Goal: Check status: Check status

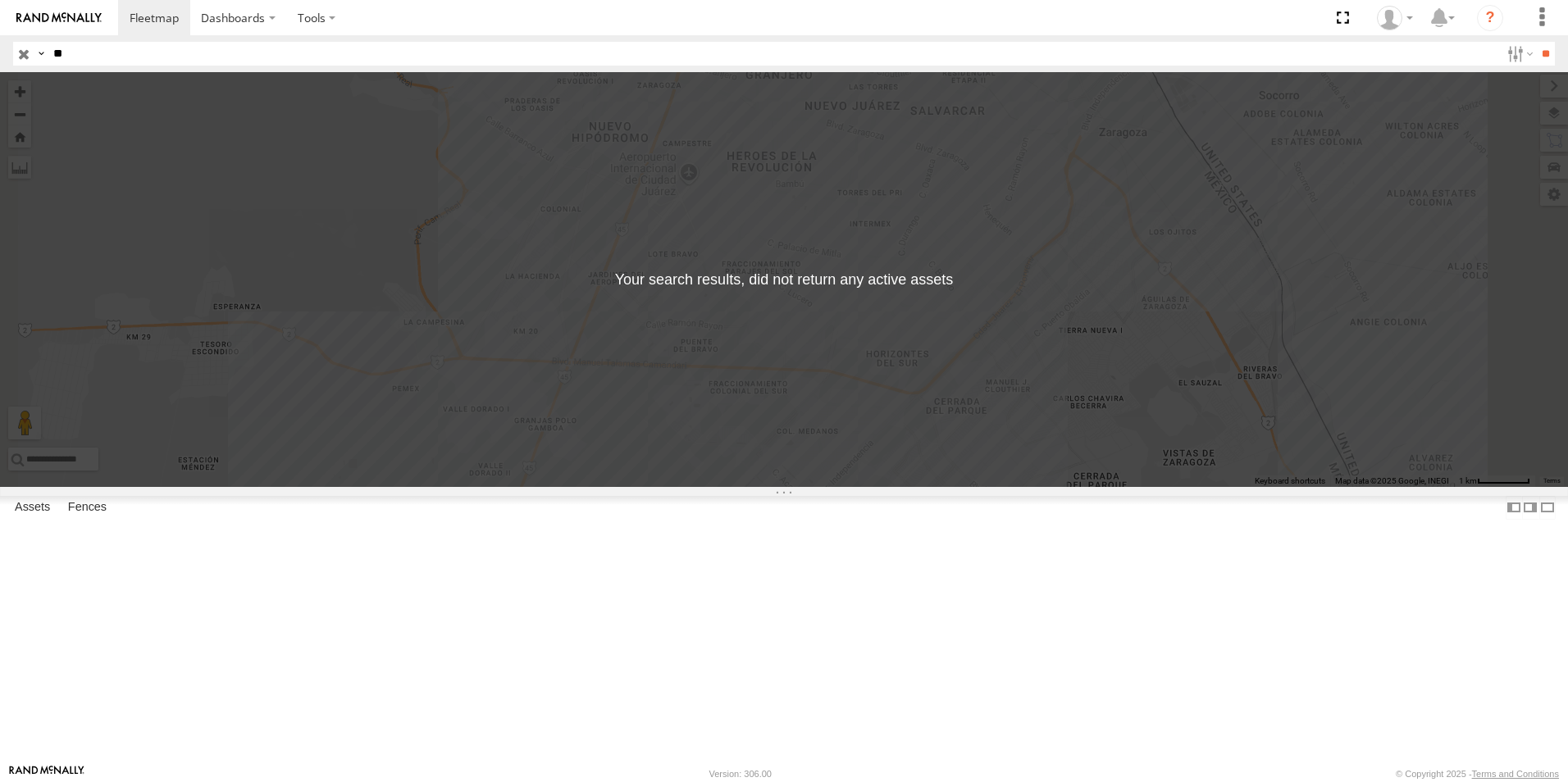
type input "*"
click at [1536, 42] on input "**" at bounding box center [1545, 54] width 19 height 24
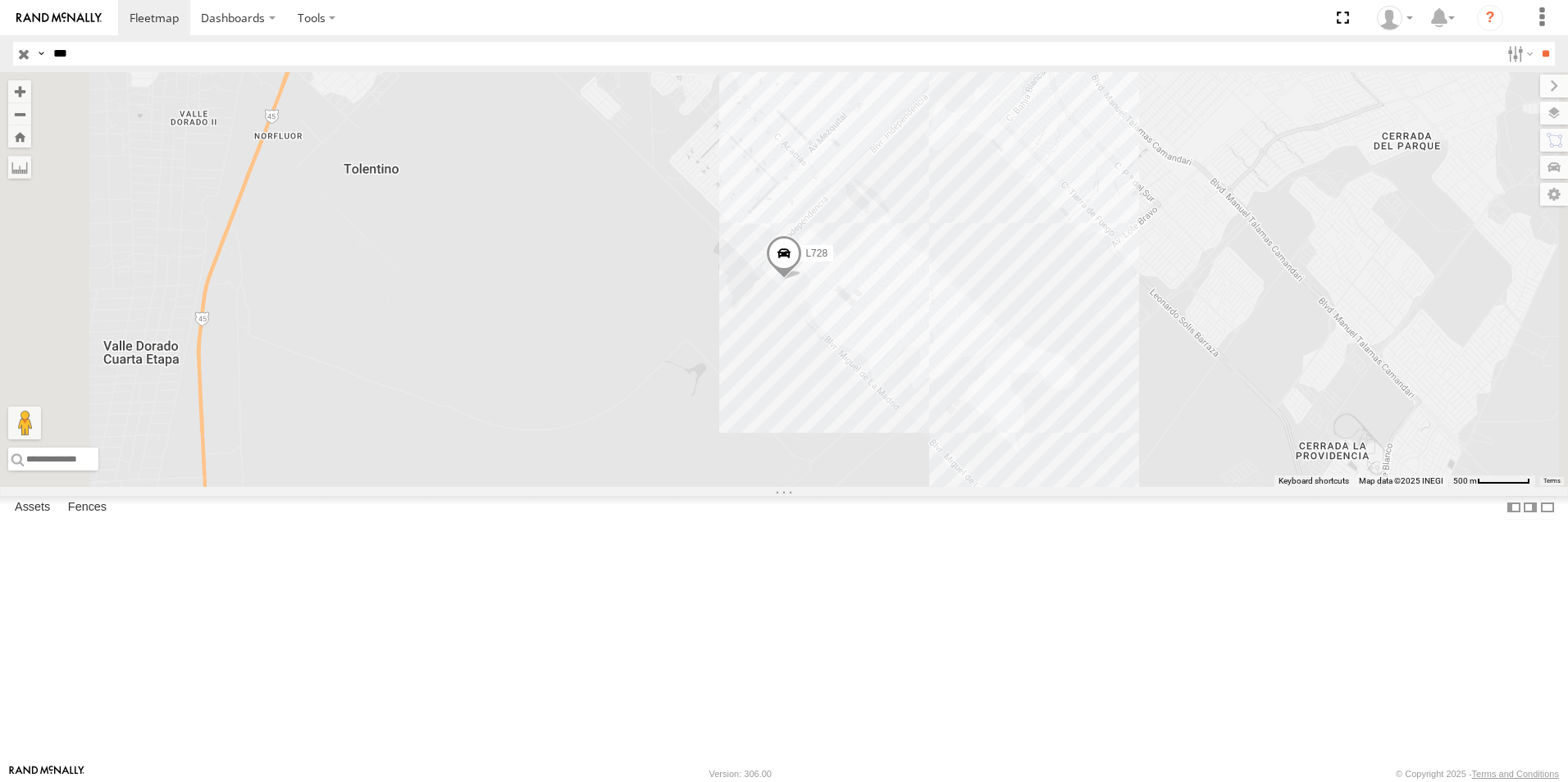
click at [0, 0] on div "L728" at bounding box center [0, 0] width 0 height 0
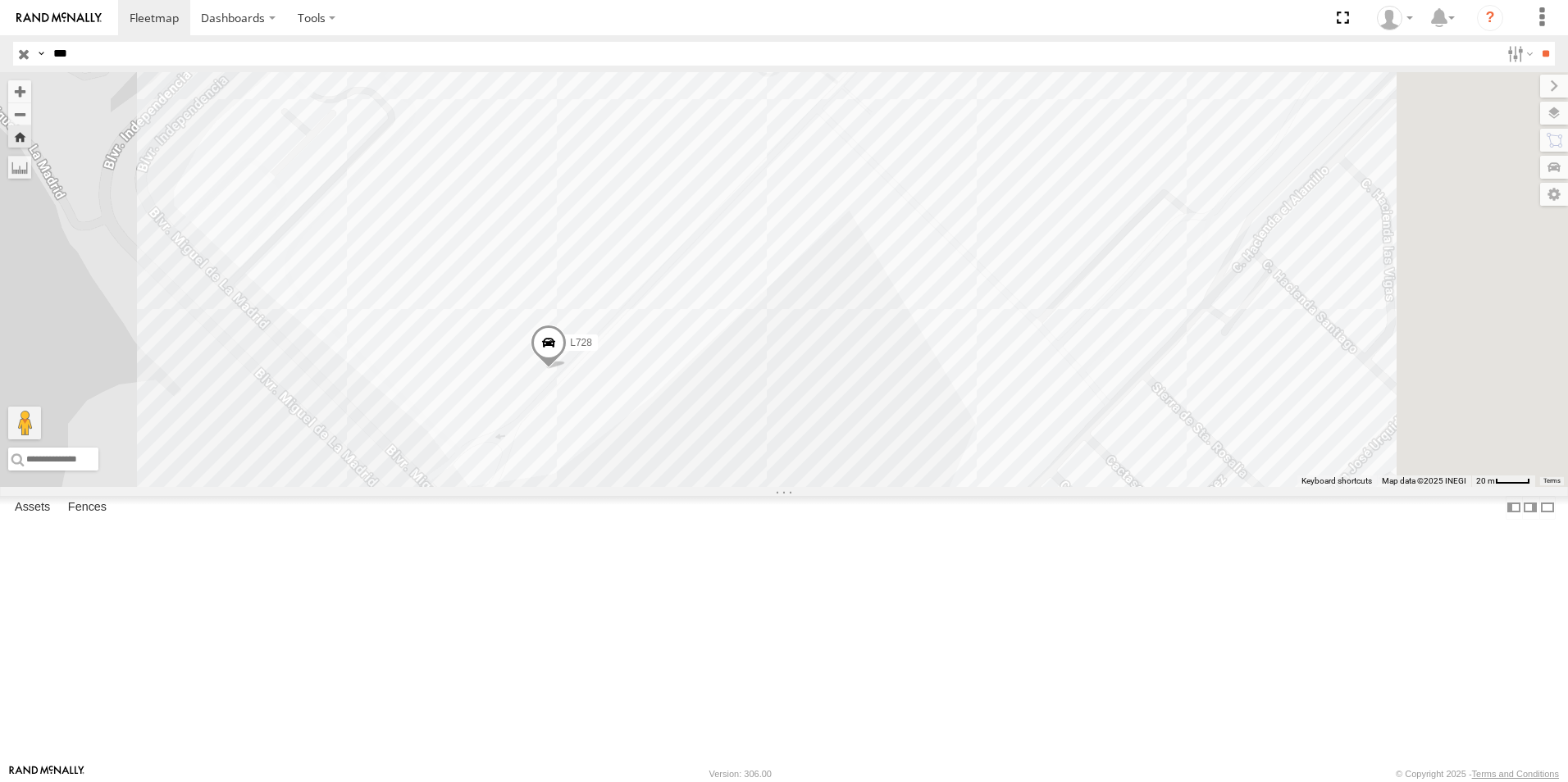
drag, startPoint x: 1034, startPoint y: 446, endPoint x: 792, endPoint y: 536, distance: 258.2
click at [792, 487] on div "L728" at bounding box center [784, 280] width 1568 height 415
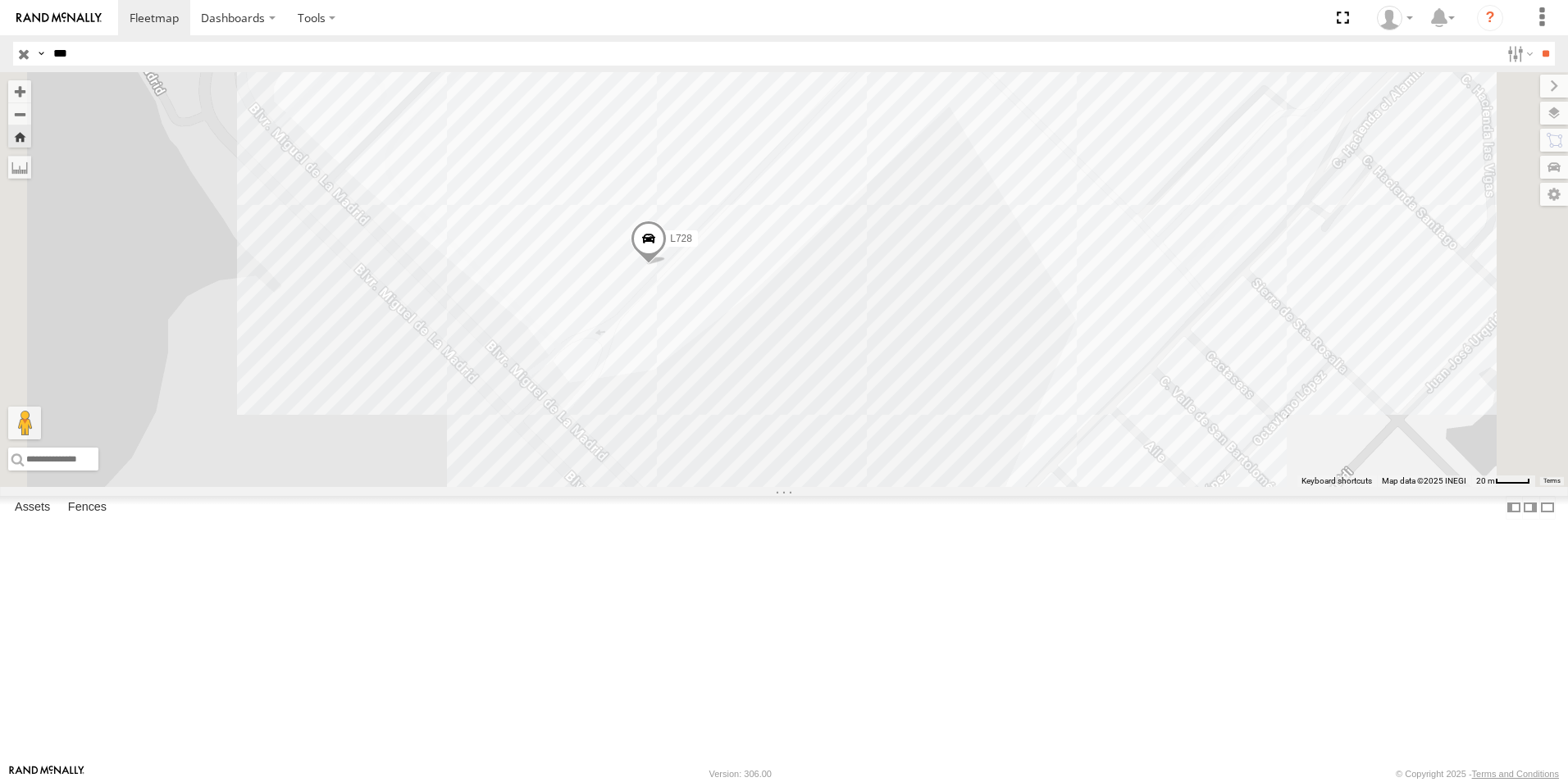
drag, startPoint x: 792, startPoint y: 540, endPoint x: 896, endPoint y: 434, distance: 148.5
click at [896, 434] on div "L728" at bounding box center [784, 280] width 1568 height 415
drag, startPoint x: 904, startPoint y: 439, endPoint x: 911, endPoint y: 450, distance: 13.0
click at [911, 450] on div "L728" at bounding box center [784, 280] width 1568 height 415
click at [0, 0] on span "Asset" at bounding box center [0, 0] width 0 height 0
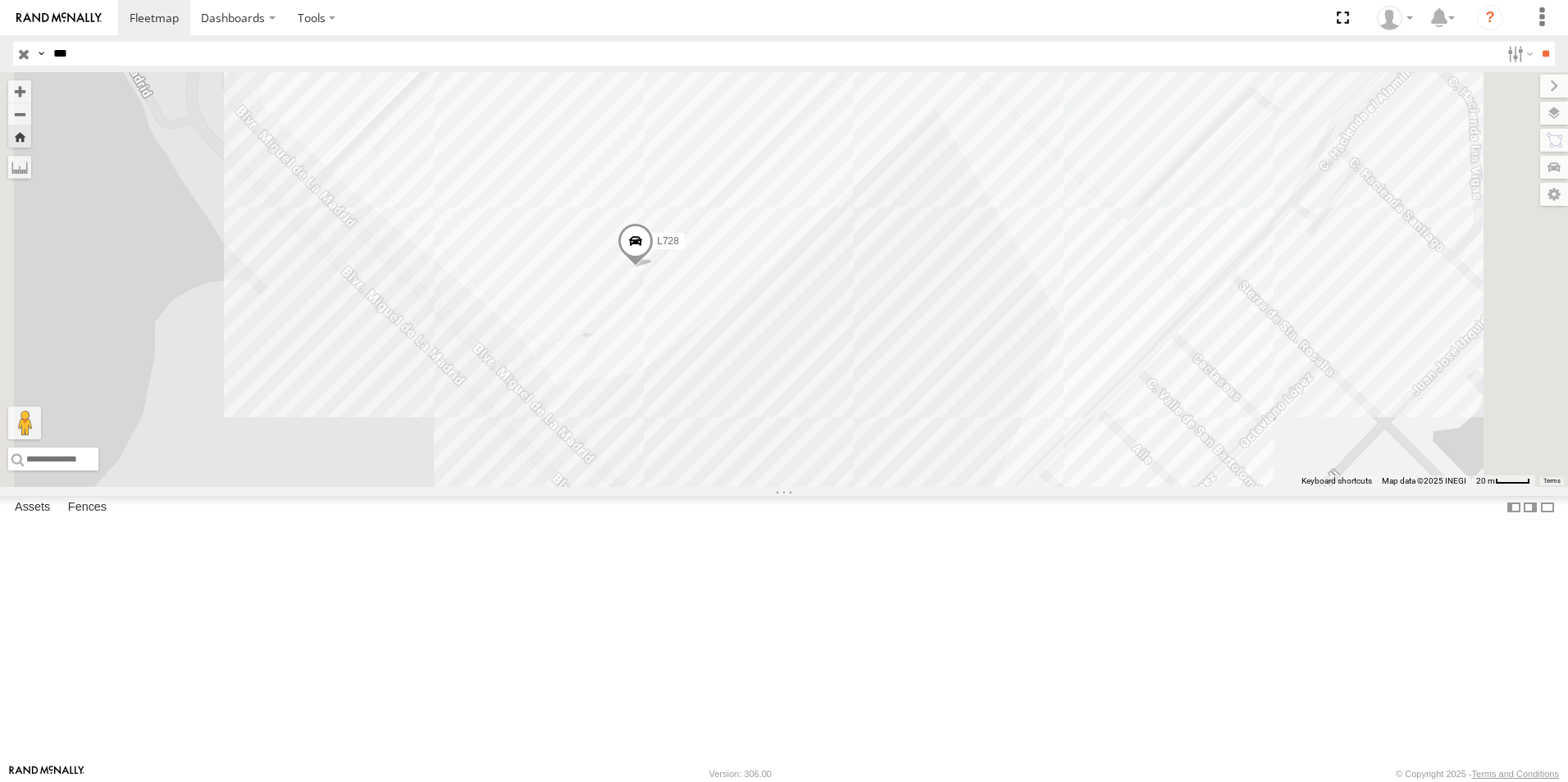
click at [0, 0] on span "Asset" at bounding box center [0, 0] width 0 height 0
click at [0, 0] on div "L728" at bounding box center [0, 0] width 0 height 0
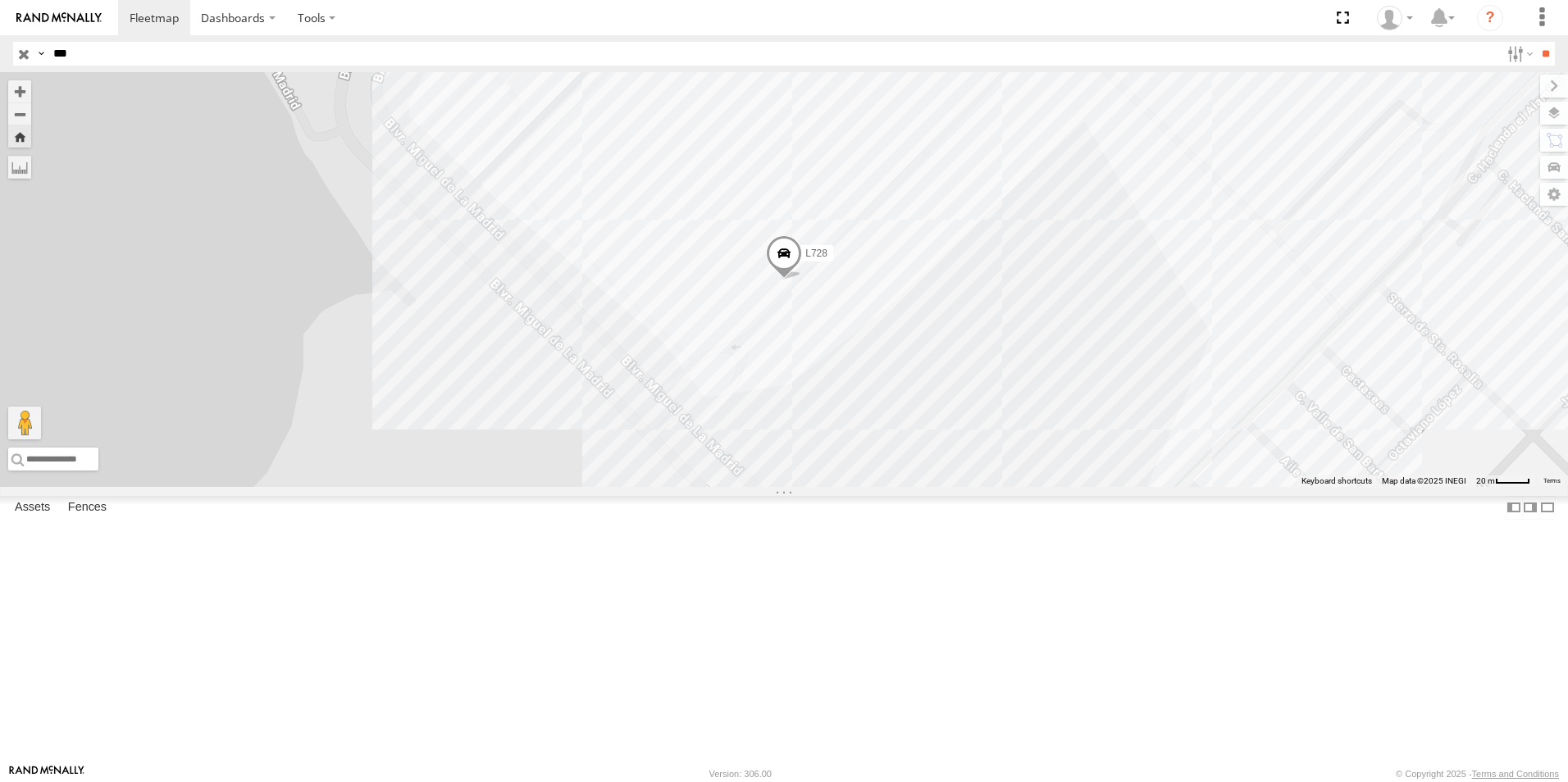
click at [0, 0] on div "L728 FLEXTRANSFER FLEXTRONICS SUR SERVICIO INTERNACIONAL DE ENLACE TERRESTRE SA…" at bounding box center [0, 0] width 0 height 0
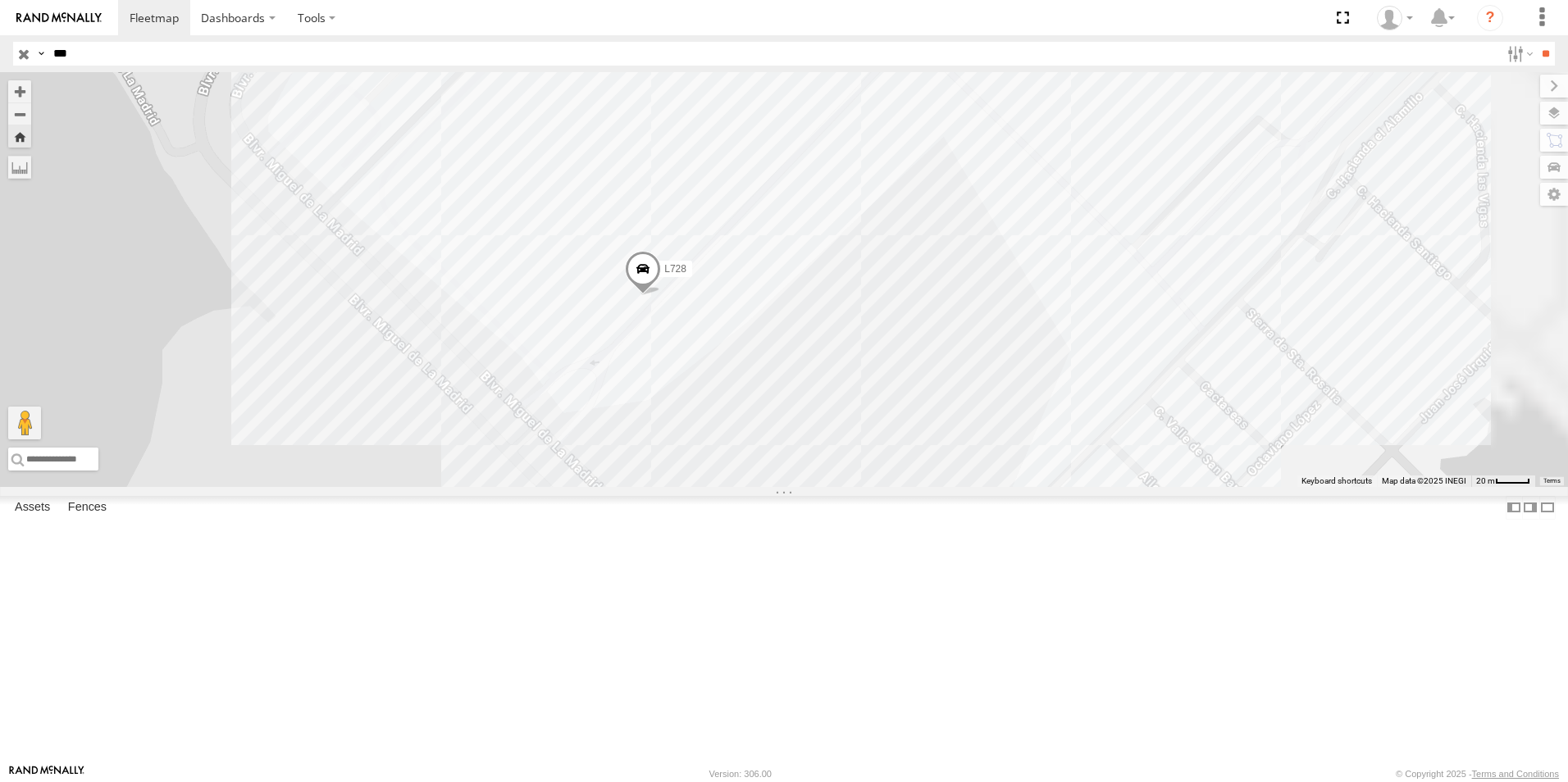
drag, startPoint x: 1011, startPoint y: 561, endPoint x: 971, endPoint y: 575, distance: 42.4
click at [971, 487] on div "L728" at bounding box center [784, 280] width 1568 height 415
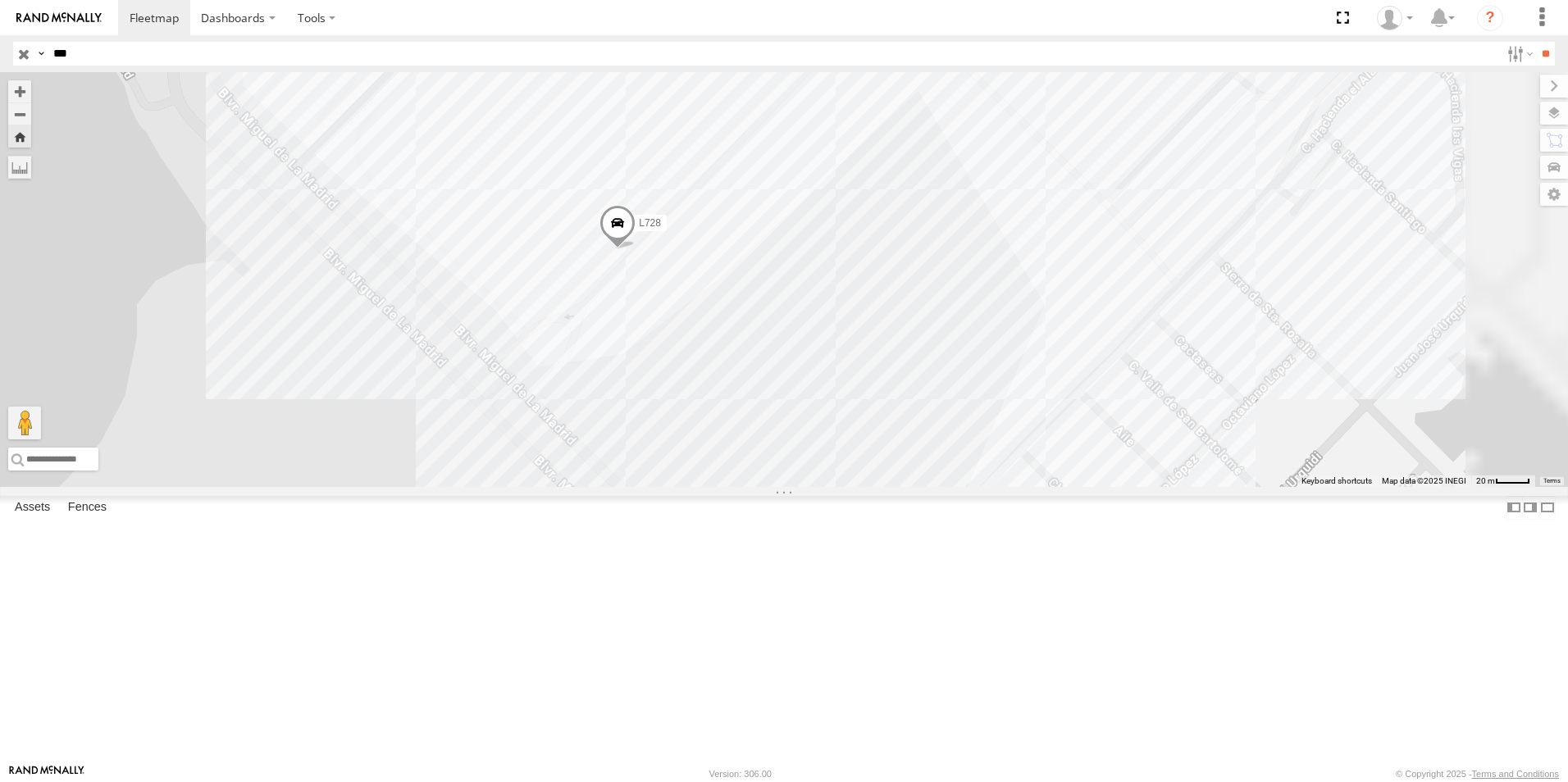
drag, startPoint x: 863, startPoint y: 669, endPoint x: 825, endPoint y: 623, distance: 59.7
click at [825, 487] on div "L728" at bounding box center [784, 280] width 1568 height 415
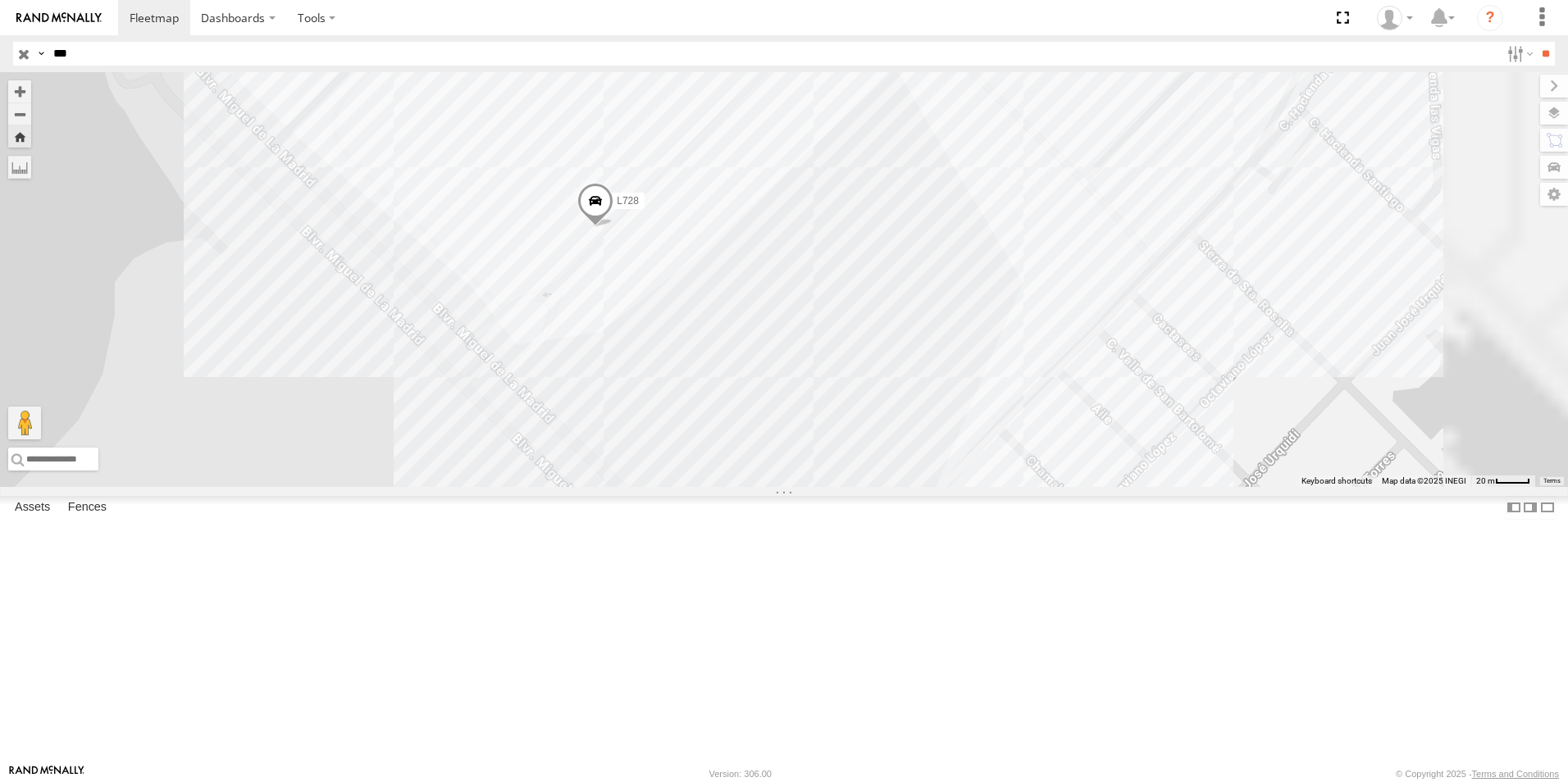
click at [614, 487] on div "L728" at bounding box center [784, 280] width 1568 height 415
click at [814, 393] on div "L728" at bounding box center [784, 280] width 1568 height 415
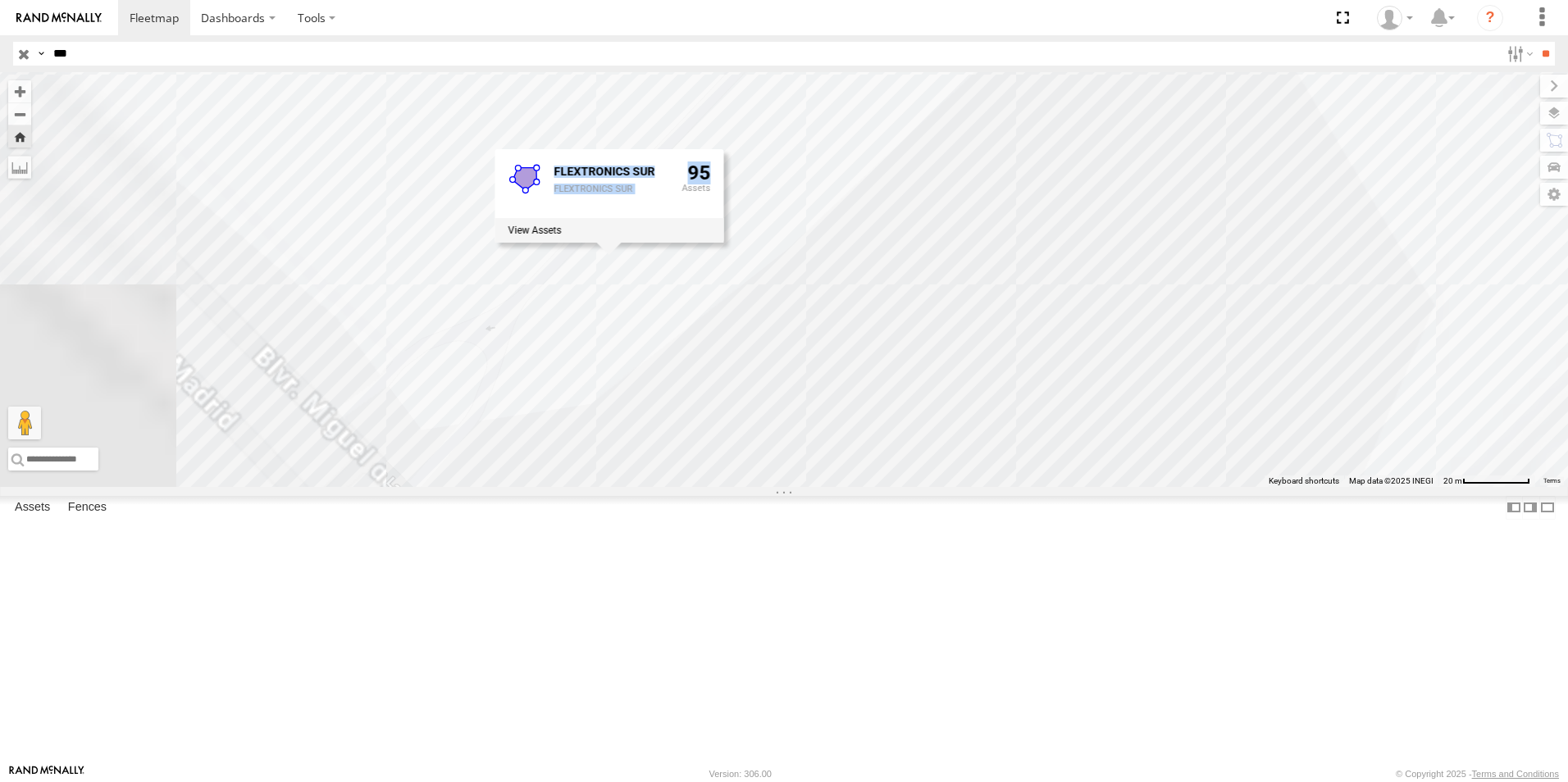
drag, startPoint x: 809, startPoint y: 399, endPoint x: 786, endPoint y: 423, distance: 33.2
click at [786, 423] on div "L728 FLEXTRONICS SUR FLEXTRONICS SUR 95" at bounding box center [784, 280] width 1568 height 415
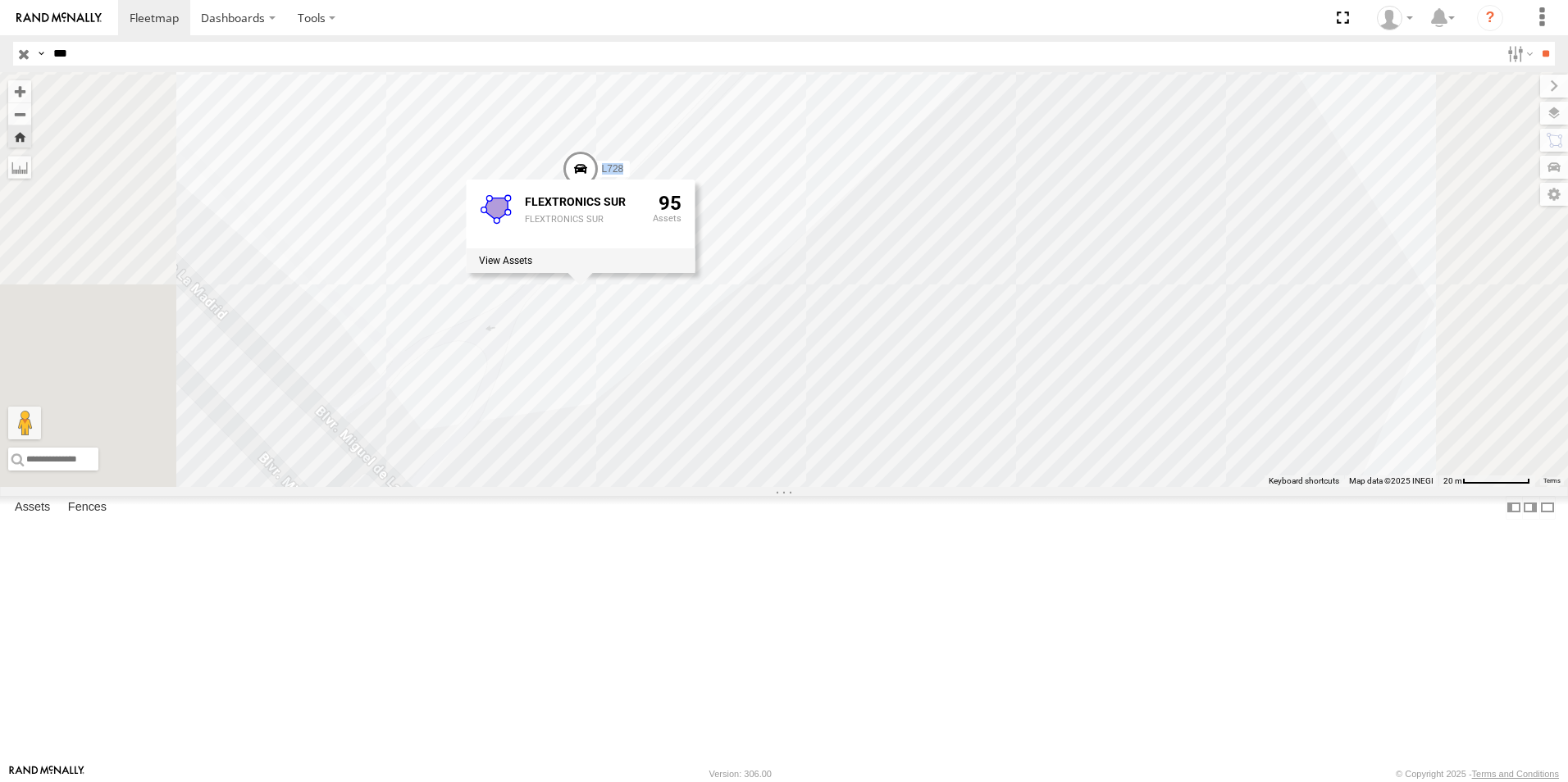
click at [455, 487] on div "L728 FLEXTRONICS SUR FLEXTRONICS SUR 95" at bounding box center [784, 280] width 1568 height 415
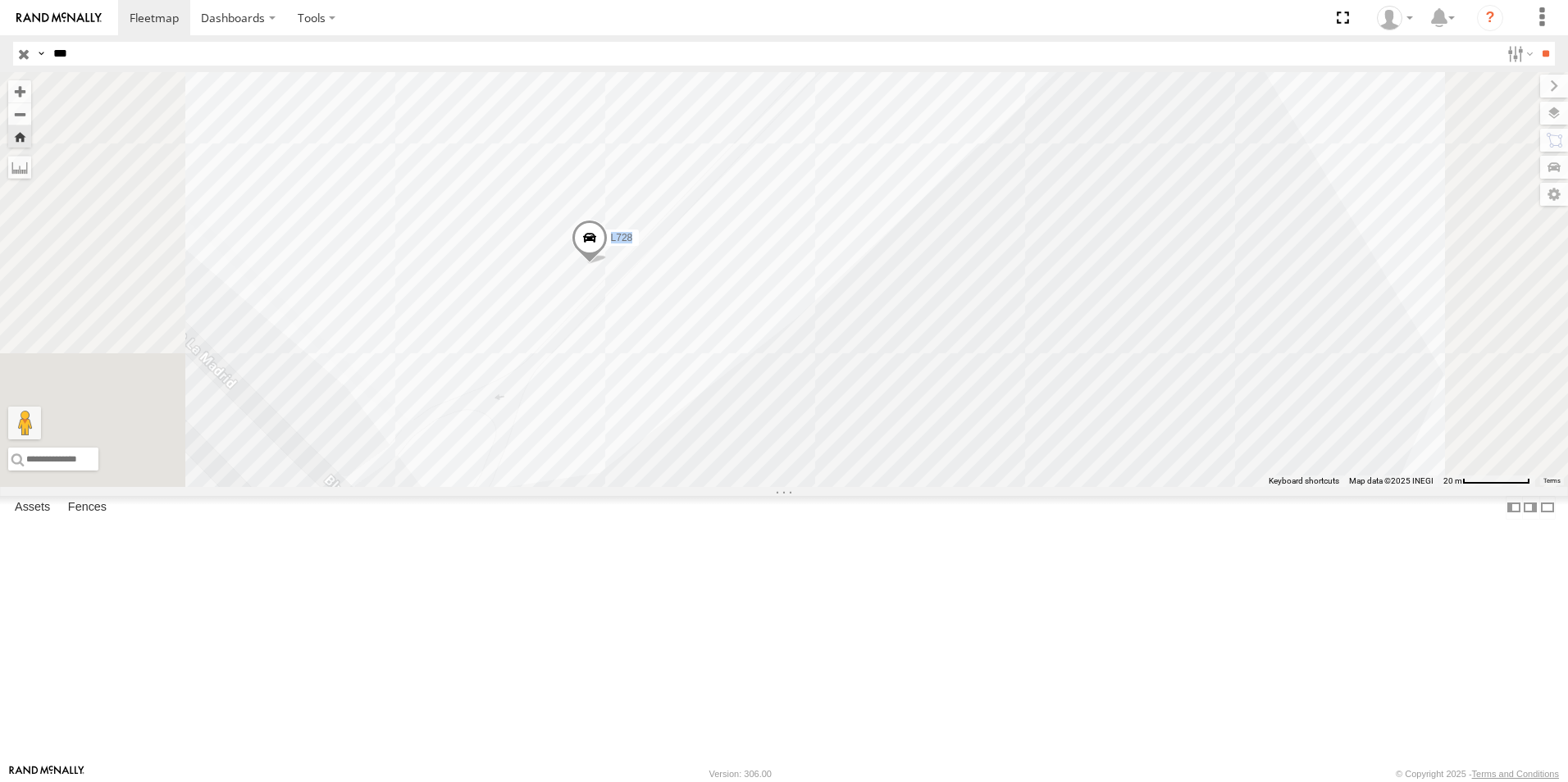
drag, startPoint x: 489, startPoint y: 599, endPoint x: 501, endPoint y: 665, distance: 67.1
click at [500, 487] on div "L728" at bounding box center [784, 280] width 1568 height 415
click at [0, 0] on div "L728 FLEXTRANSFER FLEXTRONICS SUR SERVICIO INTERNACIONAL DE ENLACE TERRESTRE SA…" at bounding box center [0, 0] width 0 height 0
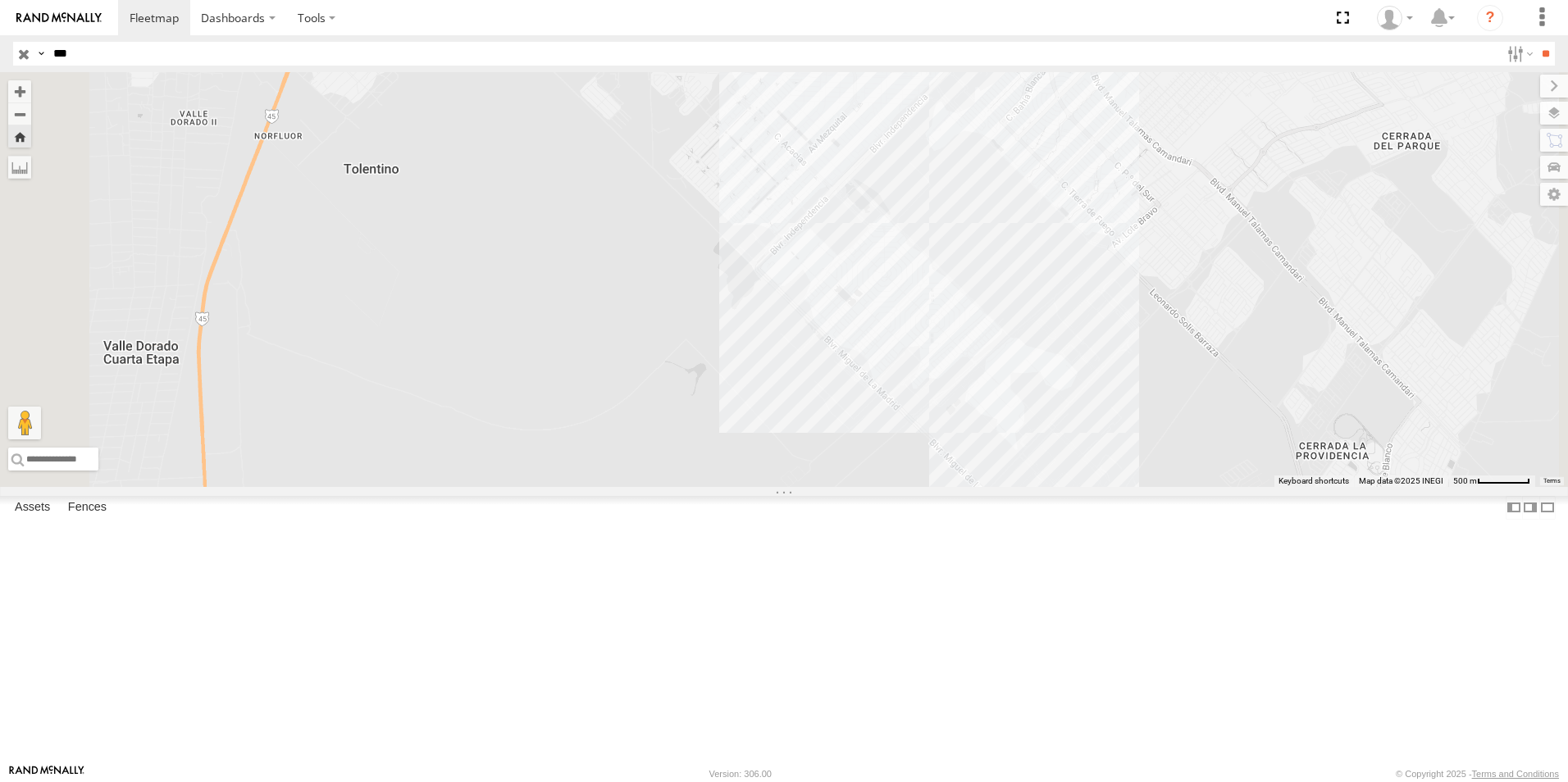
click at [219, 47] on input "***" at bounding box center [773, 54] width 1453 height 24
type input "*"
type input "****"
click at [1536, 42] on input "**" at bounding box center [1545, 54] width 19 height 24
